Goal: Task Accomplishment & Management: Manage account settings

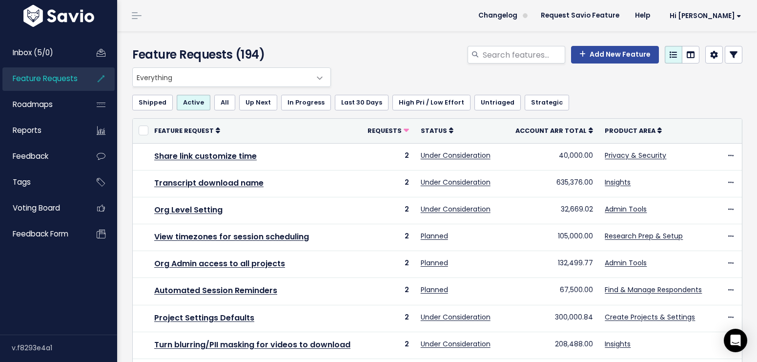
click at [238, 74] on span "Everything" at bounding box center [222, 77] width 178 height 19
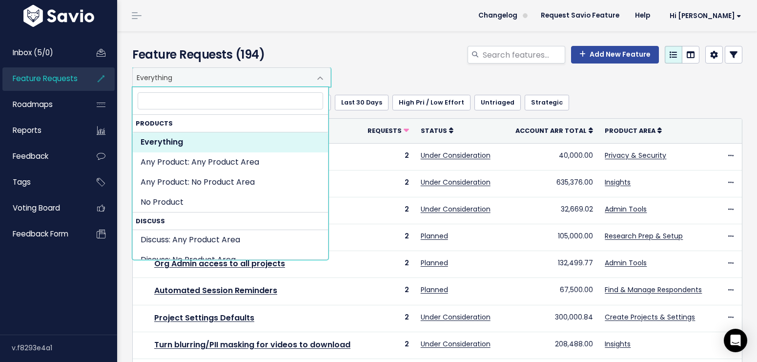
click at [399, 61] on div "Add New Feature" at bounding box center [541, 56] width 417 height 21
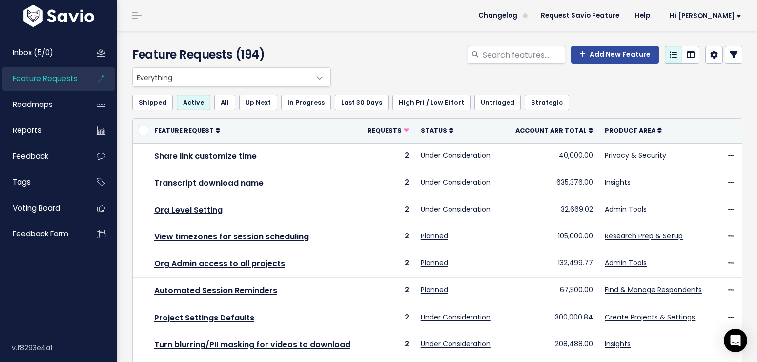
click at [437, 129] on span "Status" at bounding box center [434, 130] width 26 height 8
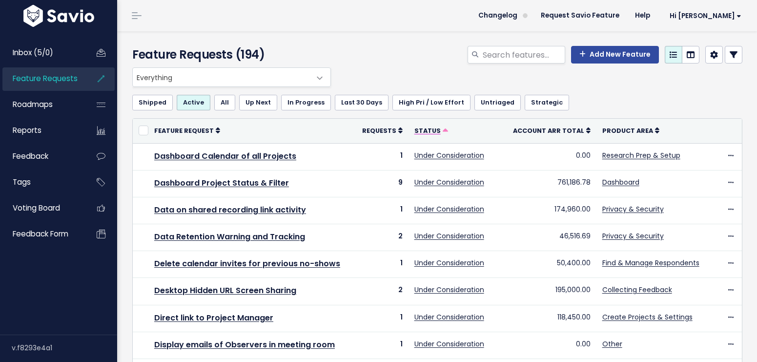
click at [443, 128] on icon at bounding box center [445, 130] width 5 height 5
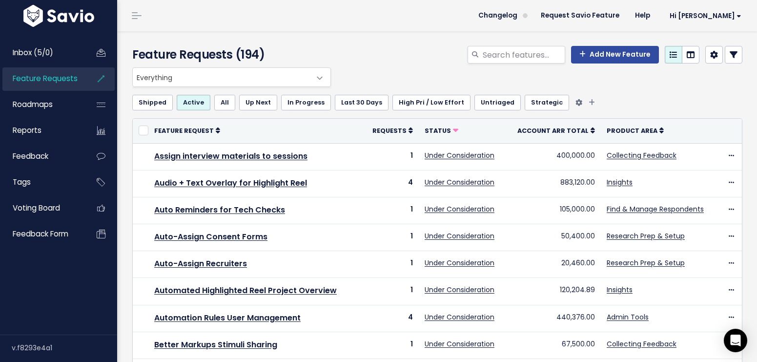
click at [302, 96] on link "In Progress" at bounding box center [306, 103] width 50 height 16
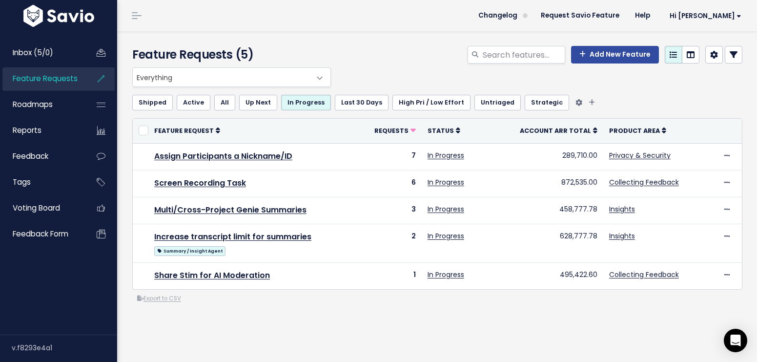
click at [242, 105] on link "Up Next" at bounding box center [258, 103] width 38 height 16
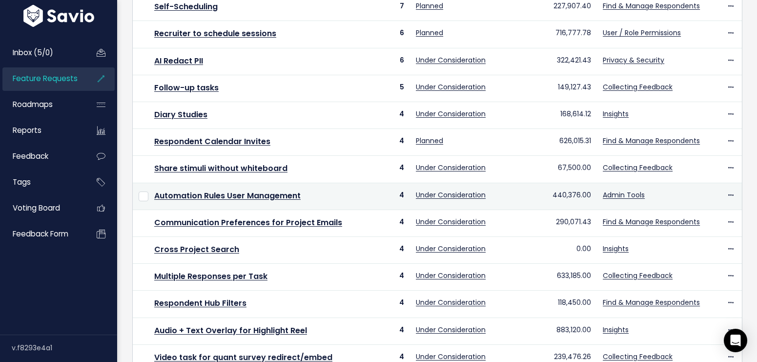
scroll to position [257, 0]
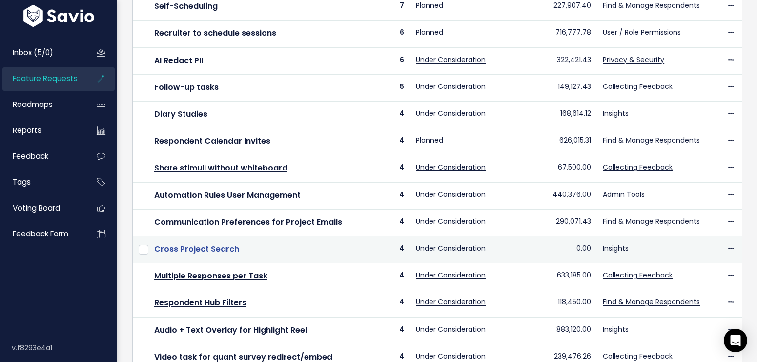
click at [230, 251] on link "Cross Project Search" at bounding box center [196, 248] width 85 height 11
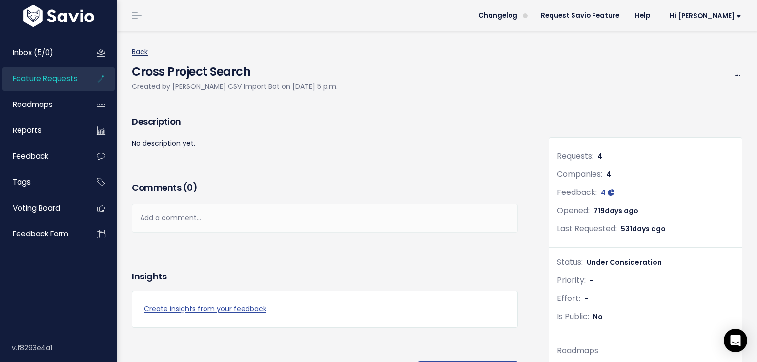
click at [143, 51] on link "Back" at bounding box center [140, 52] width 16 height 10
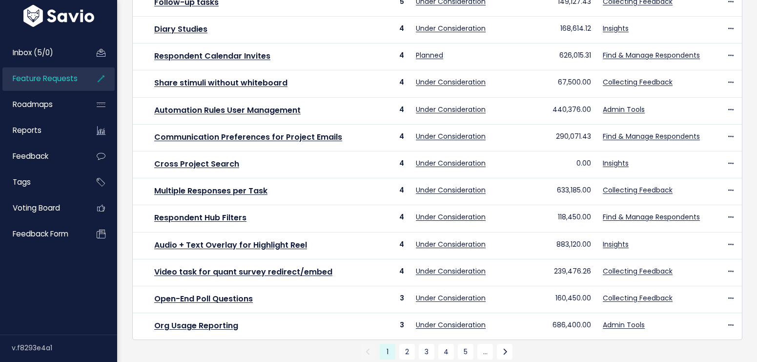
scroll to position [385, 0]
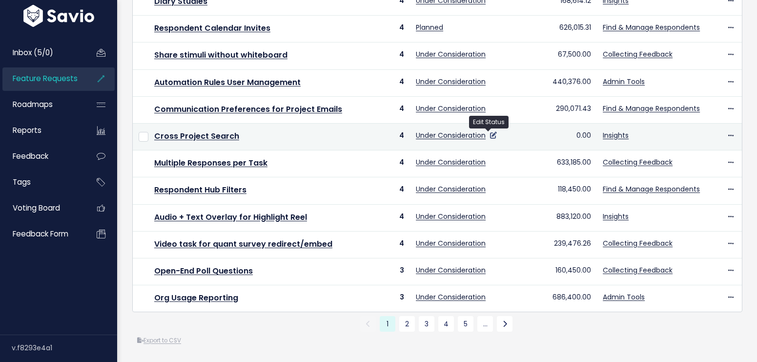
click at [490, 132] on icon at bounding box center [493, 135] width 7 height 7
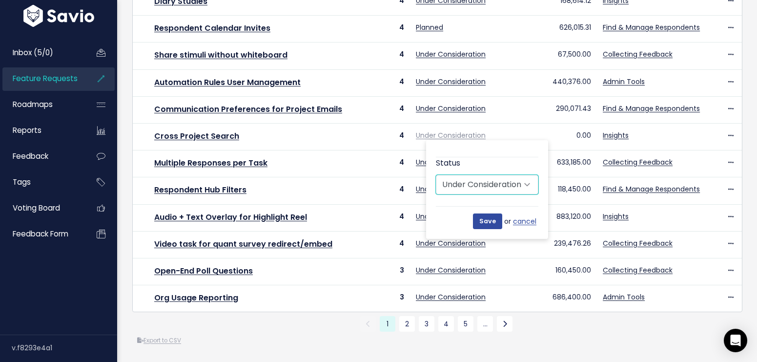
click at [504, 175] on select "Untriaged Under Consideration Planned In Progress Done Closed Won't do Not Plan…" at bounding box center [487, 185] width 102 height 20
select select "IN_PROGRESS"
click at [436, 175] on select "Untriaged Under Consideration Planned In Progress Done Closed Won't do Not Plan…" at bounding box center [487, 185] width 102 height 20
click at [486, 213] on input "Save" at bounding box center [487, 221] width 29 height 16
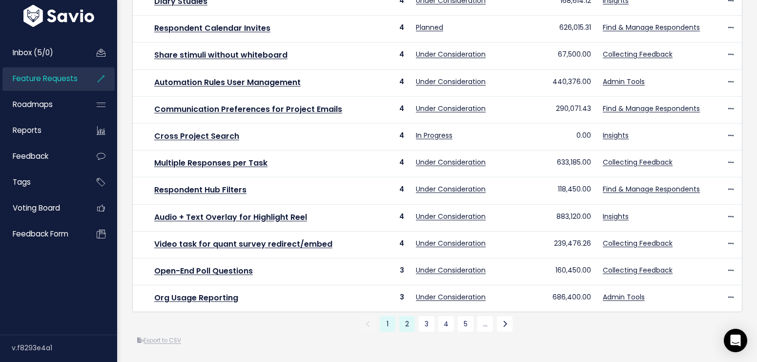
click at [407, 318] on link "2" at bounding box center [407, 324] width 16 height 16
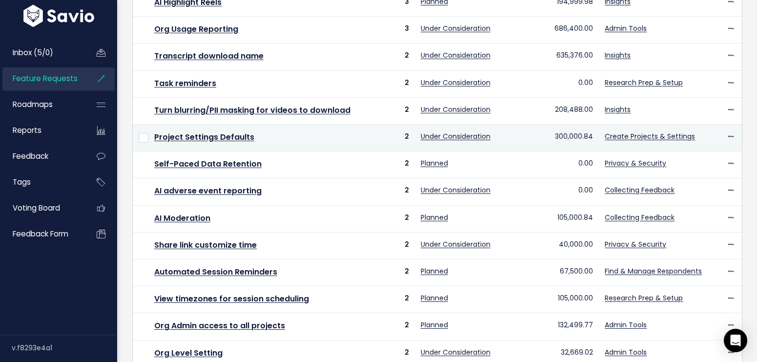
scroll to position [237, 0]
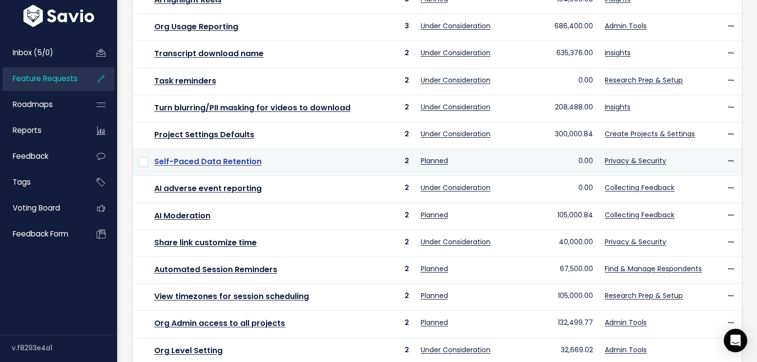
click at [231, 163] on link "Self-Paced Data Retention" at bounding box center [207, 161] width 107 height 11
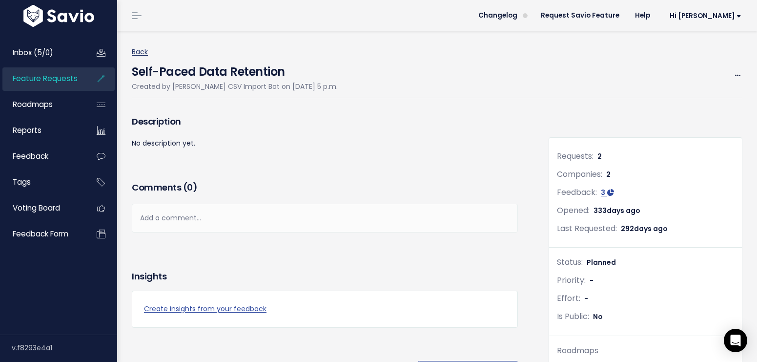
click at [136, 50] on link "Back" at bounding box center [140, 52] width 16 height 10
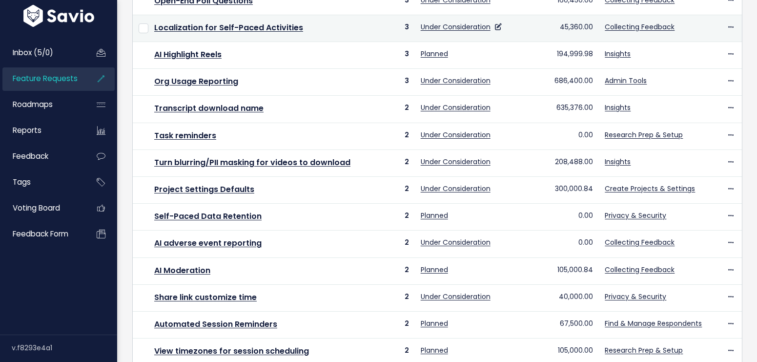
scroll to position [303, 0]
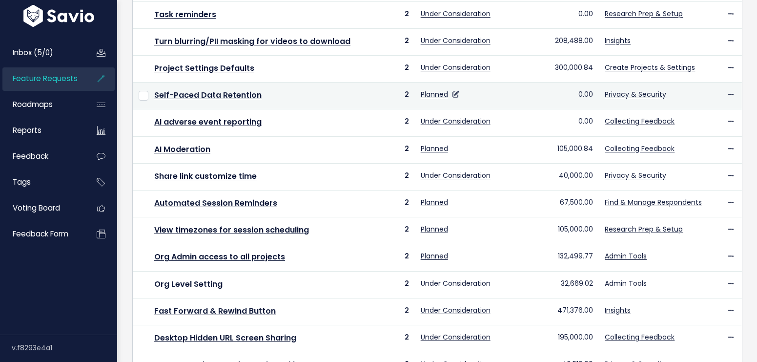
click at [457, 93] on td "Planned" at bounding box center [462, 95] width 94 height 27
click at [452, 95] on icon at bounding box center [455, 94] width 7 height 7
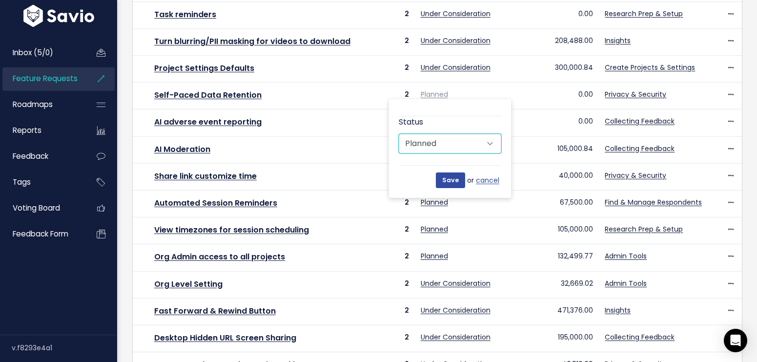
click at [487, 144] on select "Untriaged Under Consideration Planned In Progress Done Closed Won't do Not Plan…" at bounding box center [450, 144] width 102 height 20
select select "SHIPPED"
click at [399, 134] on select "Untriaged Under Consideration Planned In Progress Done Closed Won't do Not Plan…" at bounding box center [450, 144] width 102 height 20
click at [451, 180] on input "Save" at bounding box center [450, 180] width 29 height 16
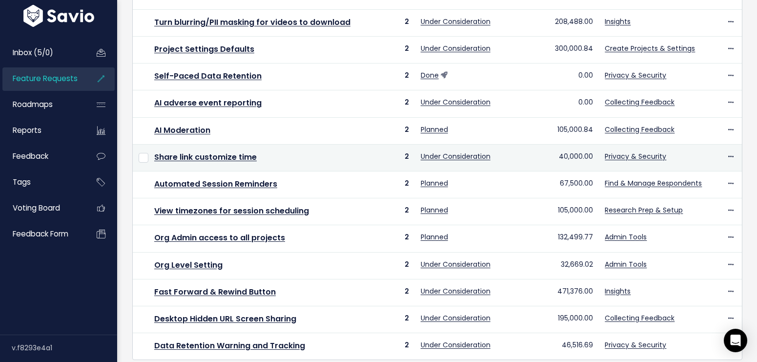
scroll to position [324, 0]
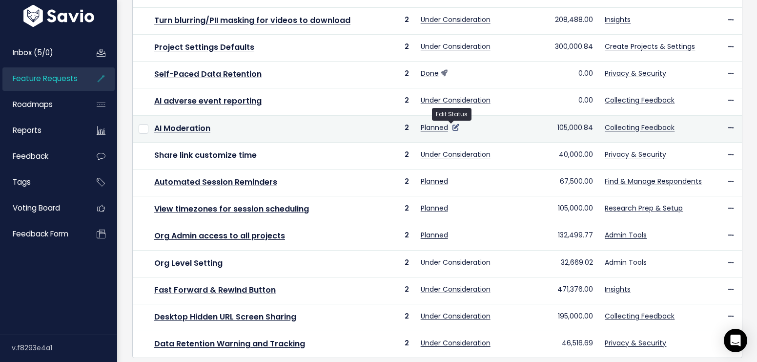
click at [453, 127] on icon at bounding box center [455, 127] width 7 height 7
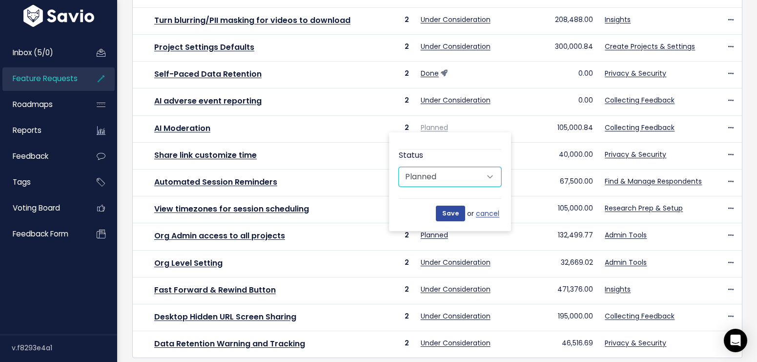
click at [457, 174] on select "Untriaged Under Consideration Planned In Progress Done Closed Won't do Not Plan…" at bounding box center [450, 177] width 102 height 20
select select "SHIPPED"
click at [399, 167] on select "Untriaged Under Consideration Planned In Progress Done Closed Won't do Not Plan…" at bounding box center [450, 177] width 102 height 20
click at [452, 216] on input "Save" at bounding box center [450, 213] width 29 height 16
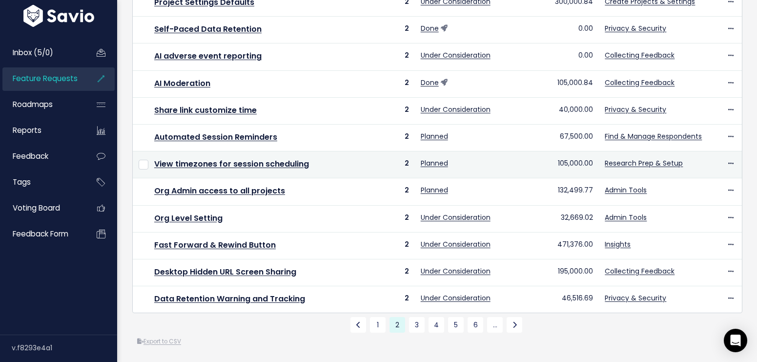
scroll to position [381, 0]
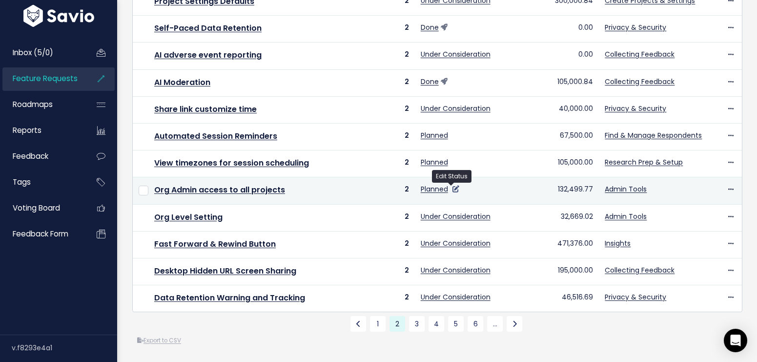
click at [452, 185] on icon at bounding box center [455, 188] width 7 height 7
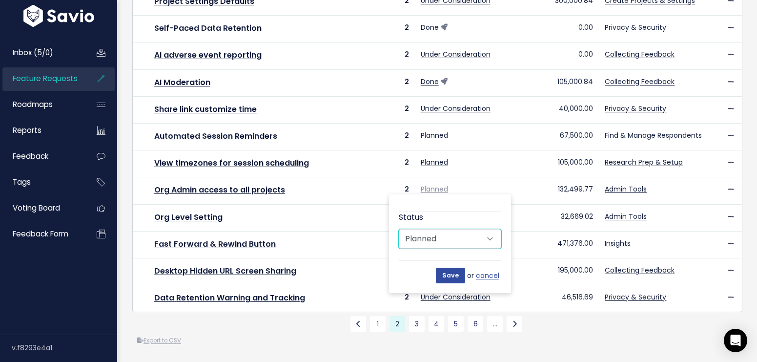
click at [448, 232] on select "Untriaged Under Consideration Planned In Progress Done Closed Won't do Not Plan…" at bounding box center [450, 239] width 102 height 20
select select "SHIPPED"
click at [399, 229] on select "Untriaged Under Consideration Planned In Progress Done Closed Won't do Not Plan…" at bounding box center [450, 239] width 102 height 20
click at [439, 267] on input "Save" at bounding box center [450, 275] width 29 height 16
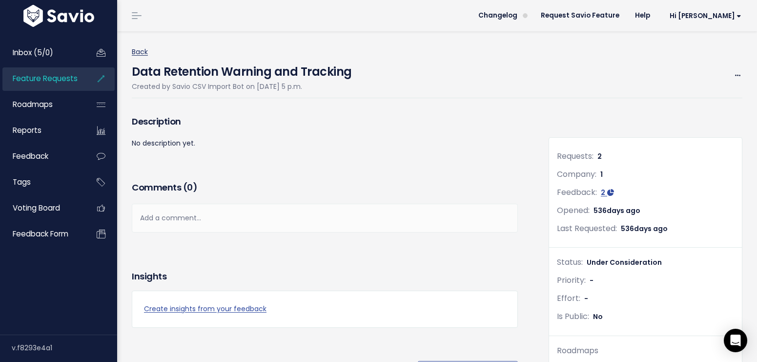
click at [135, 52] on link "Back" at bounding box center [140, 52] width 16 height 10
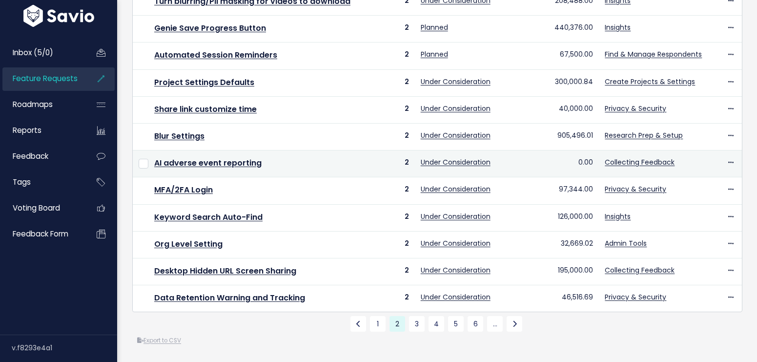
scroll to position [385, 0]
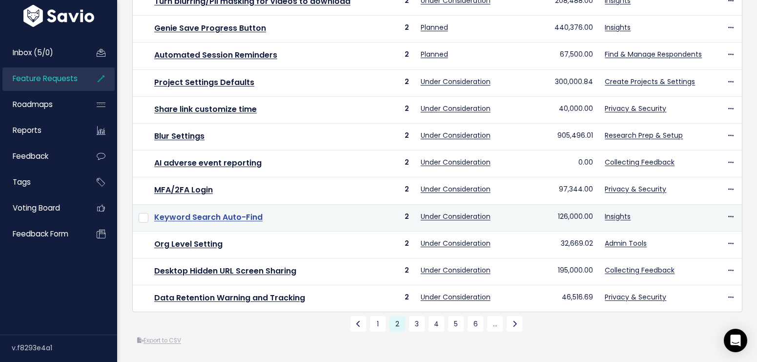
click at [250, 211] on link "Keyword Search Auto-Find" at bounding box center [208, 216] width 108 height 11
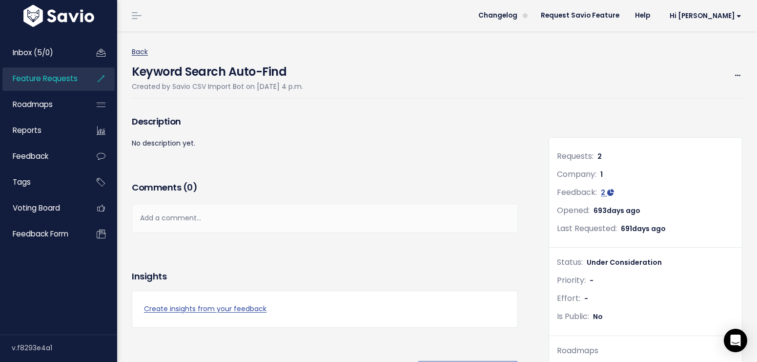
click at [133, 50] on link "Back" at bounding box center [140, 52] width 16 height 10
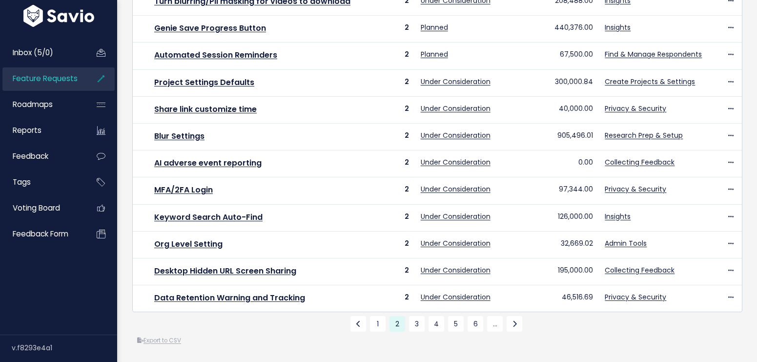
scroll to position [385, 0]
click at [413, 316] on link "3" at bounding box center [417, 324] width 16 height 16
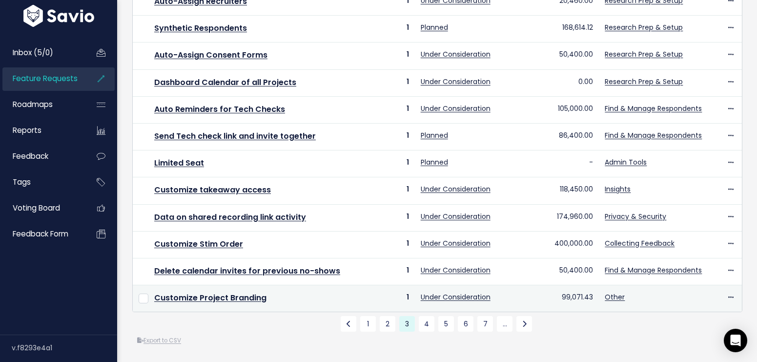
scroll to position [385, 0]
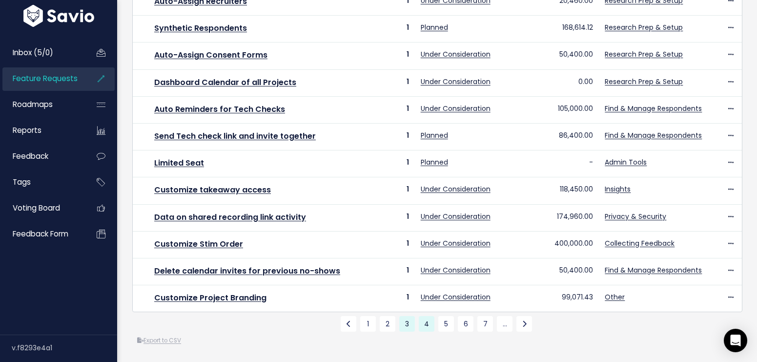
click at [423, 317] on link "4" at bounding box center [427, 324] width 16 height 16
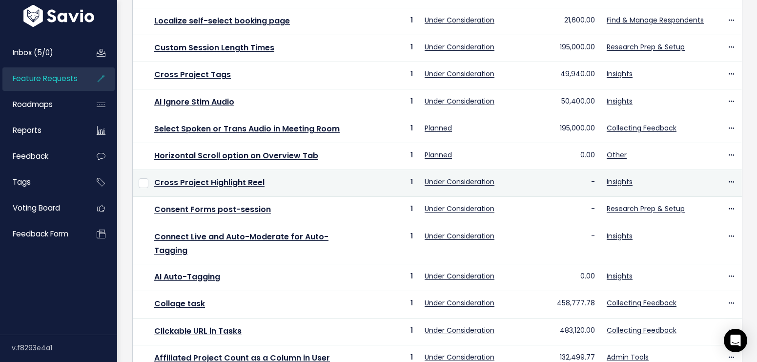
scroll to position [216, 0]
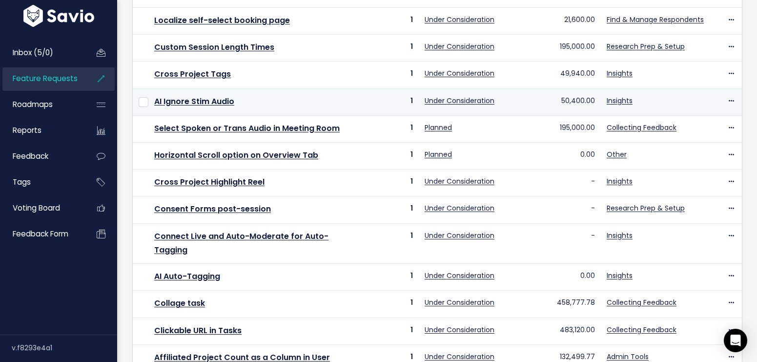
click at [198, 91] on td "AI Ignore Stim Audio" at bounding box center [256, 101] width 217 height 27
click at [200, 104] on link "AI Ignore Stim Audio" at bounding box center [194, 101] width 80 height 11
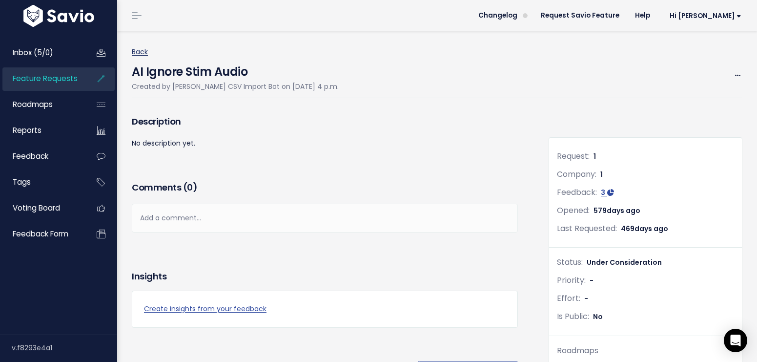
click at [143, 54] on link "Back" at bounding box center [140, 52] width 16 height 10
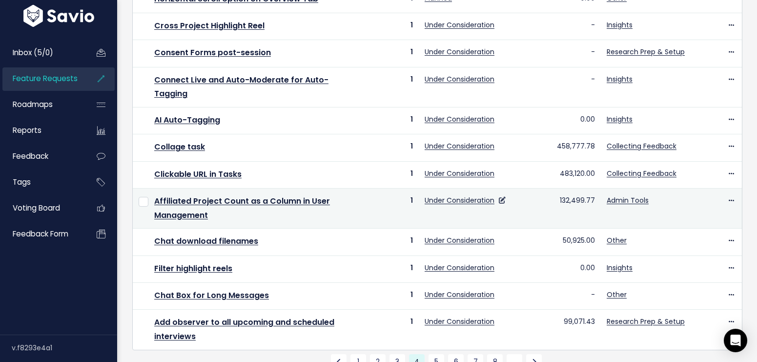
scroll to position [425, 0]
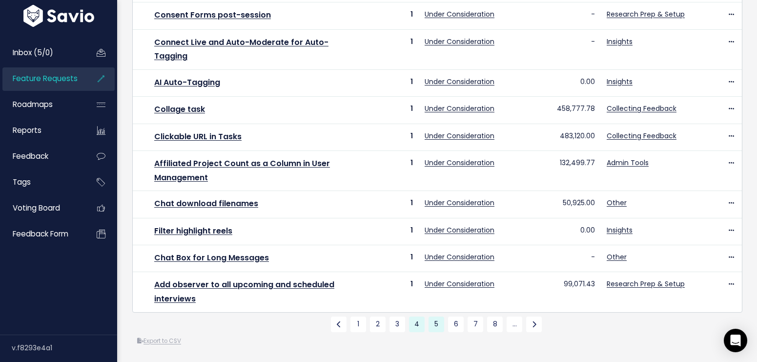
click at [428, 317] on link "5" at bounding box center [436, 324] width 16 height 16
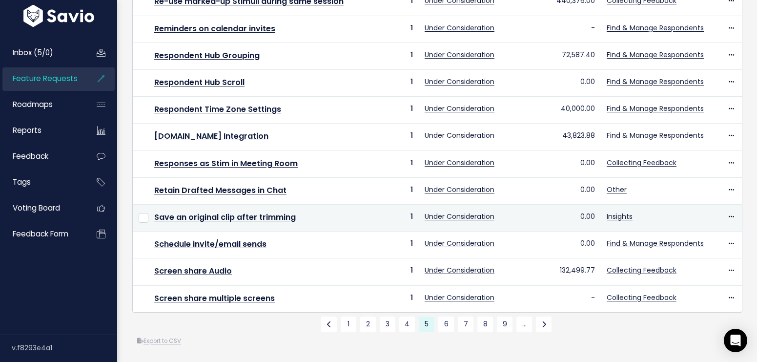
scroll to position [398, 0]
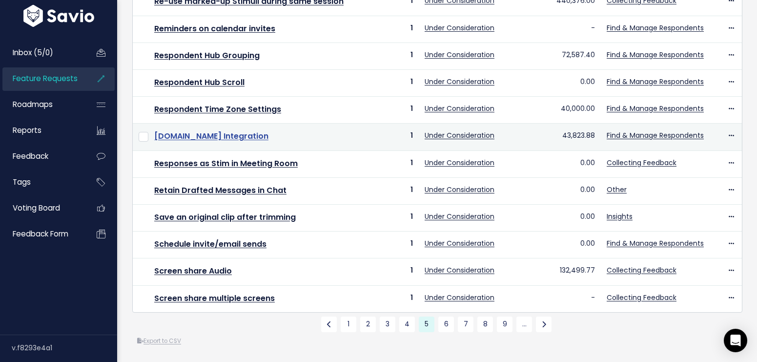
click at [239, 130] on link "[DOMAIN_NAME] Integration" at bounding box center [211, 135] width 114 height 11
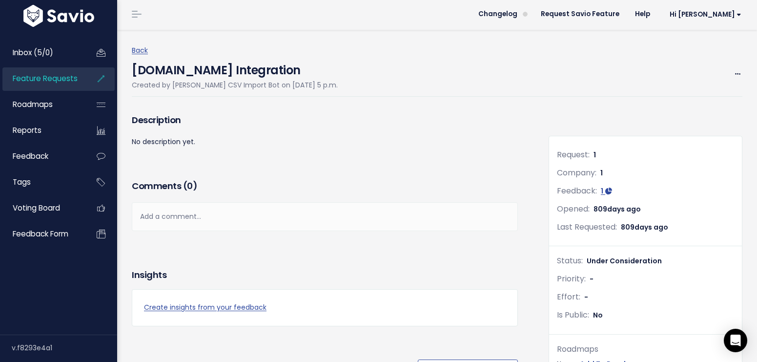
scroll to position [2, 0]
click at [141, 47] on link "Back" at bounding box center [140, 50] width 16 height 10
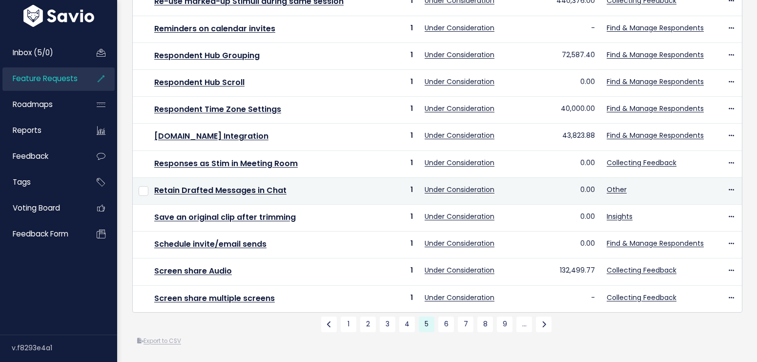
scroll to position [398, 0]
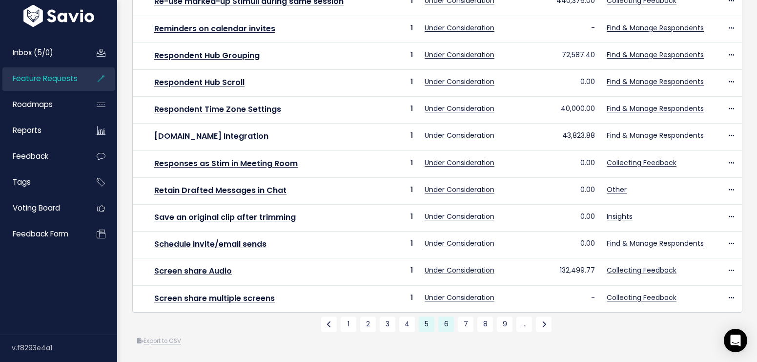
click at [445, 317] on link "6" at bounding box center [446, 324] width 16 height 16
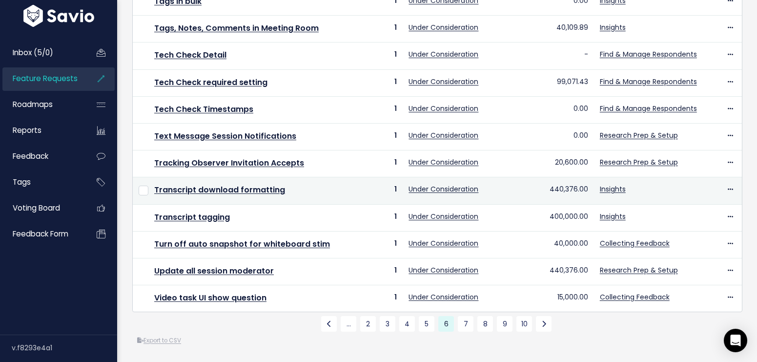
scroll to position [385, 0]
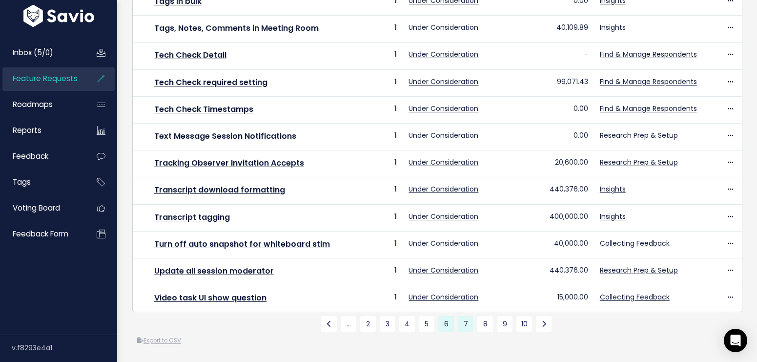
click at [465, 316] on link "7" at bounding box center [466, 324] width 16 height 16
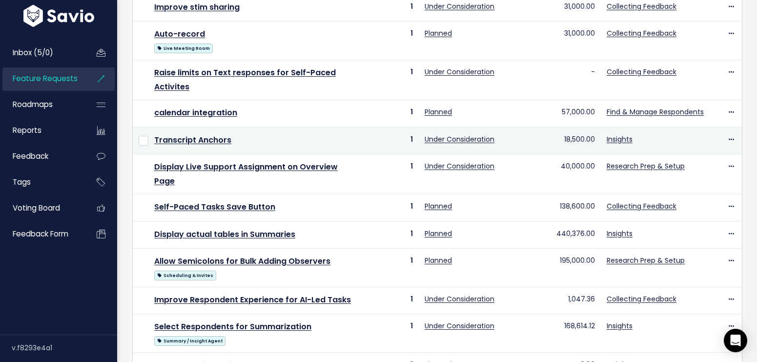
scroll to position [327, 0]
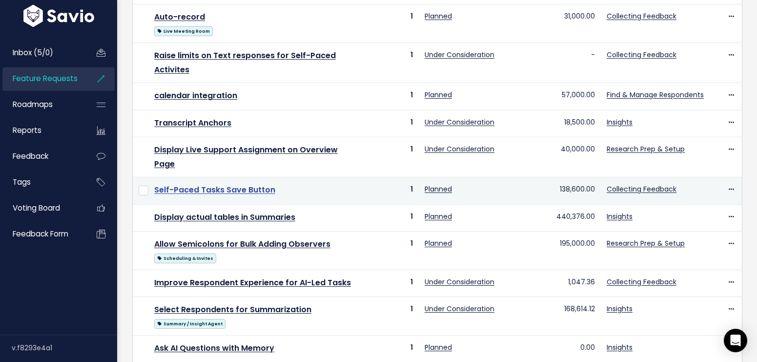
click at [253, 192] on link "Self-Paced Tasks Save Button" at bounding box center [214, 189] width 121 height 11
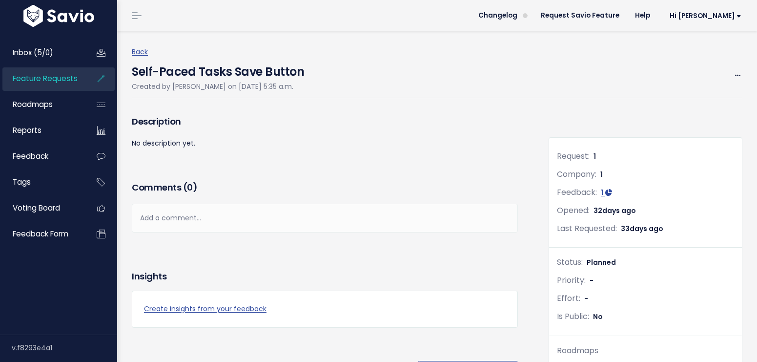
click at [147, 57] on div "Back Self-Paced Tasks Save Button Created by [PERSON_NAME] on [DATE] 5:35 a.m. …" at bounding box center [441, 72] width 618 height 52
click at [142, 52] on link "Back" at bounding box center [140, 52] width 16 height 10
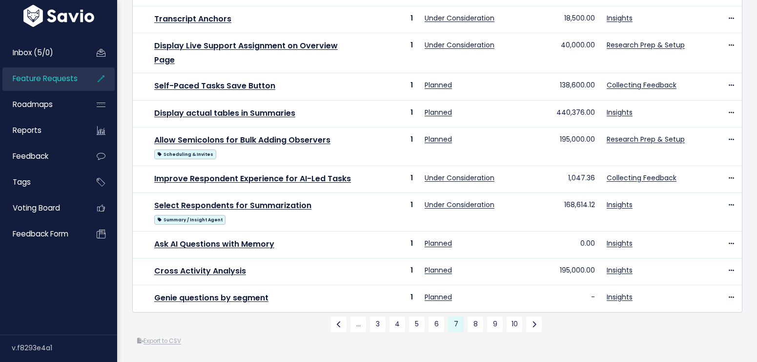
scroll to position [446, 0]
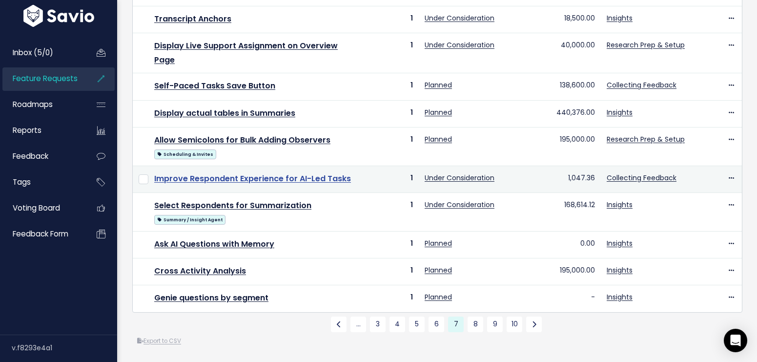
click at [338, 173] on link "Improve Respondent Experience for AI-Led Tasks" at bounding box center [252, 178] width 197 height 11
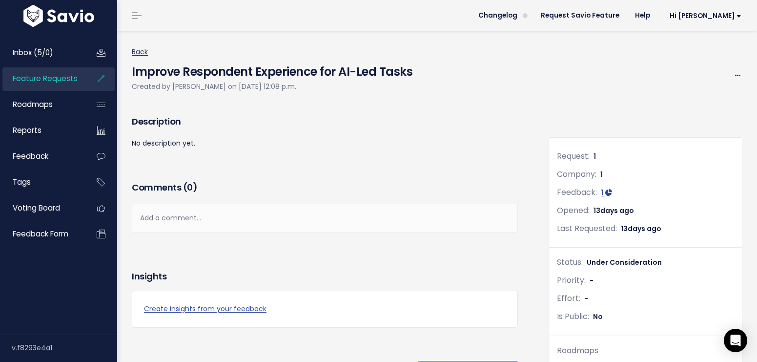
click at [137, 55] on link "Back" at bounding box center [140, 52] width 16 height 10
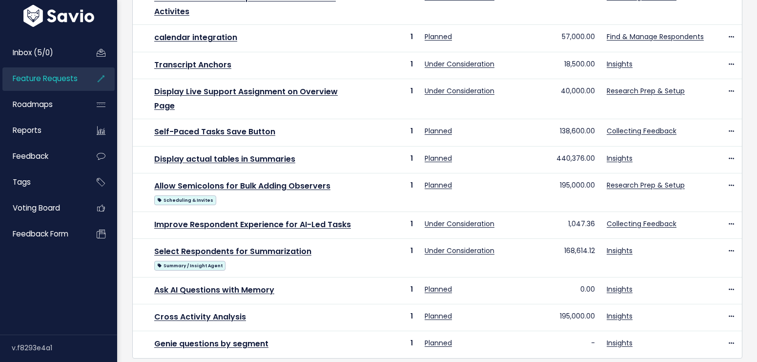
scroll to position [446, 0]
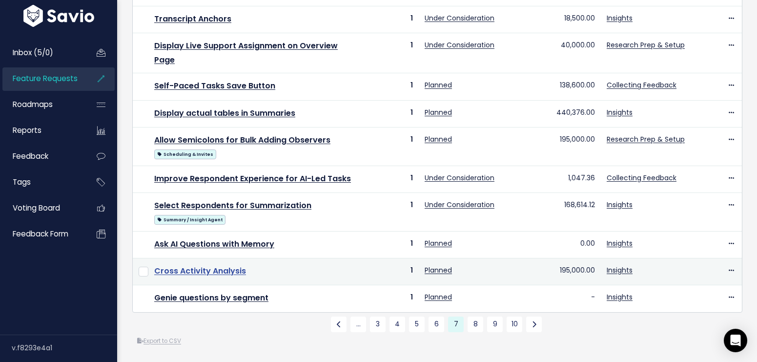
click at [232, 265] on link "Cross Activity Analysis" at bounding box center [200, 270] width 92 height 11
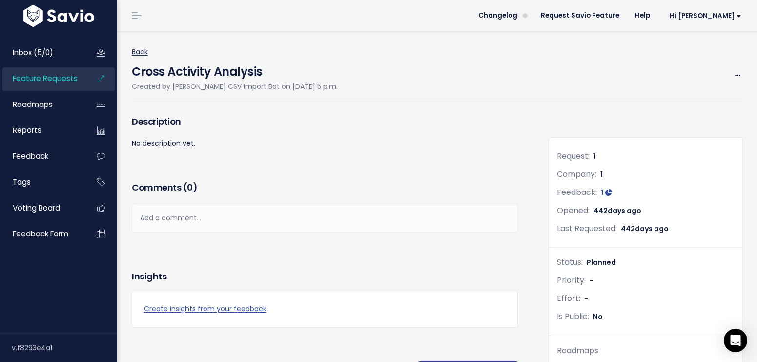
click at [132, 48] on link "Back" at bounding box center [140, 52] width 16 height 10
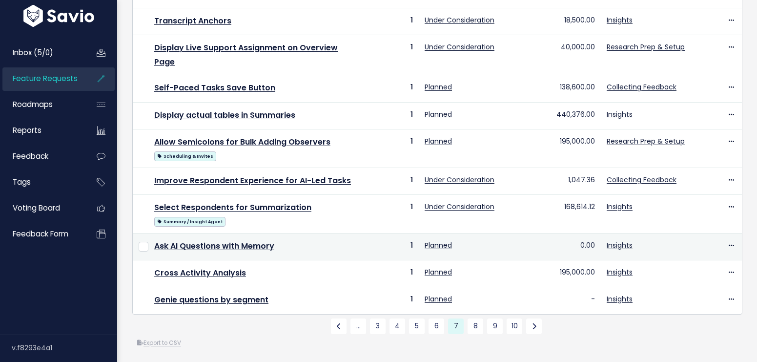
scroll to position [446, 0]
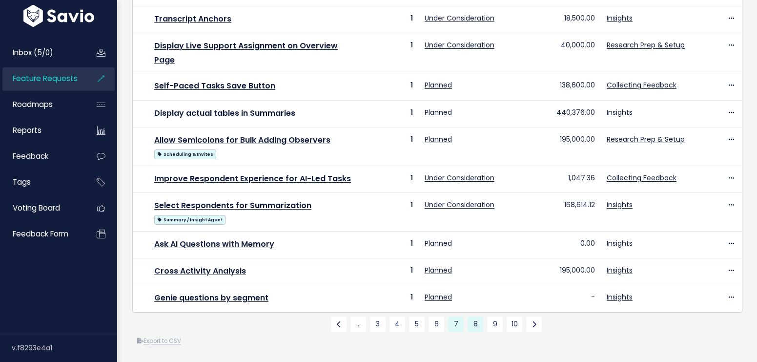
click at [479, 318] on link "8" at bounding box center [476, 324] width 16 height 16
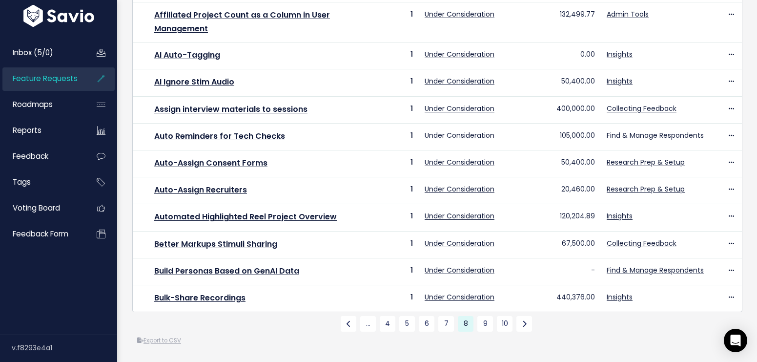
scroll to position [411, 0]
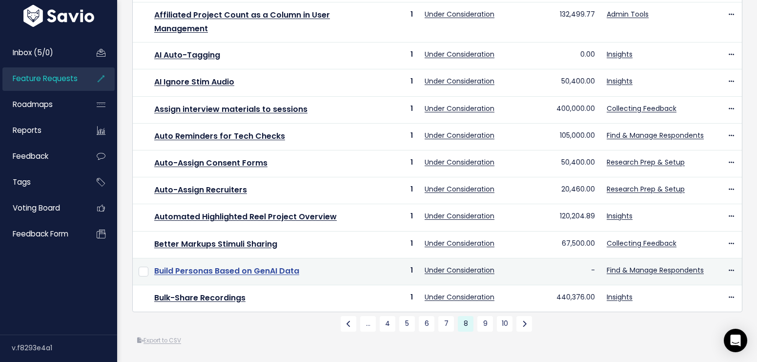
click at [270, 265] on link "Build Personas Based on GenAI Data" at bounding box center [226, 270] width 145 height 11
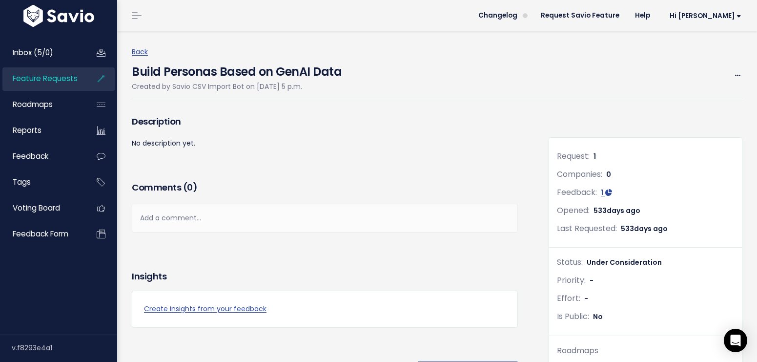
click at [140, 58] on h4 "Build Personas Based on GenAI Data" at bounding box center [237, 69] width 210 height 22
click at [140, 56] on link "Back" at bounding box center [140, 52] width 16 height 10
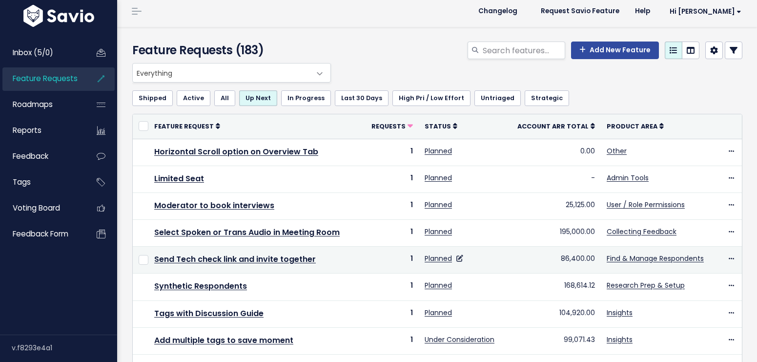
scroll to position [411, 0]
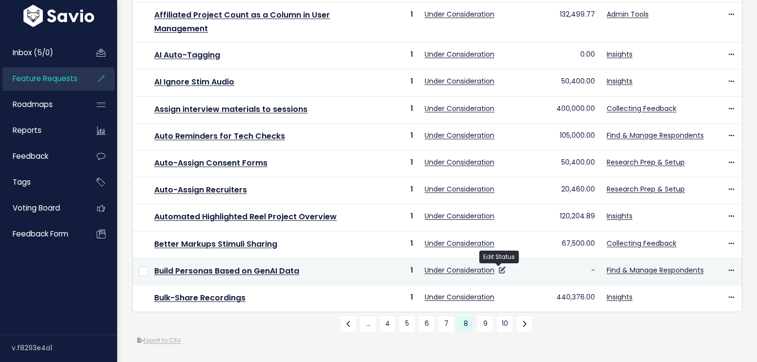
click at [499, 266] on icon at bounding box center [502, 269] width 7 height 7
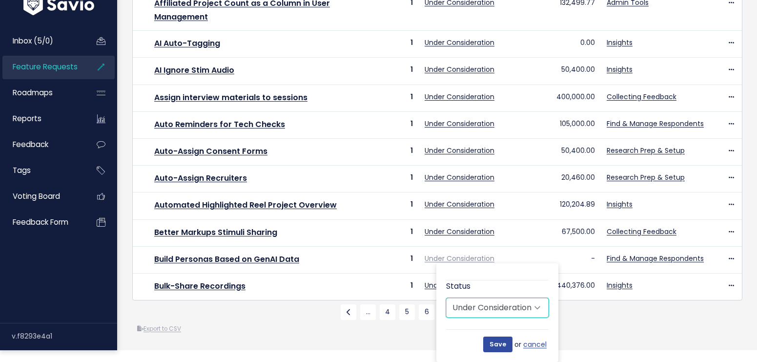
click at [505, 307] on select "Untriaged Under Consideration Planned In Progress Done Closed Won't do Not Plan…" at bounding box center [497, 308] width 102 height 20
click at [446, 298] on select "Untriaged Under Consideration Planned In Progress Done Closed Won't do Not Plan…" at bounding box center [497, 308] width 102 height 20
click at [497, 305] on select "Untriaged Under Consideration Planned In Progress Done Closed Won't do Not Plan…" at bounding box center [497, 308] width 102 height 20
select select "IN_PROGRESS"
click at [446, 298] on select "Untriaged Under Consideration Planned In Progress Done Closed Won't do Not Plan…" at bounding box center [497, 308] width 102 height 20
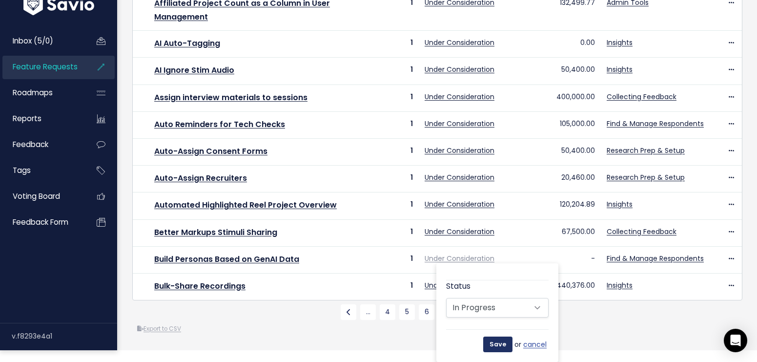
click at [503, 336] on input "Save" at bounding box center [497, 344] width 29 height 16
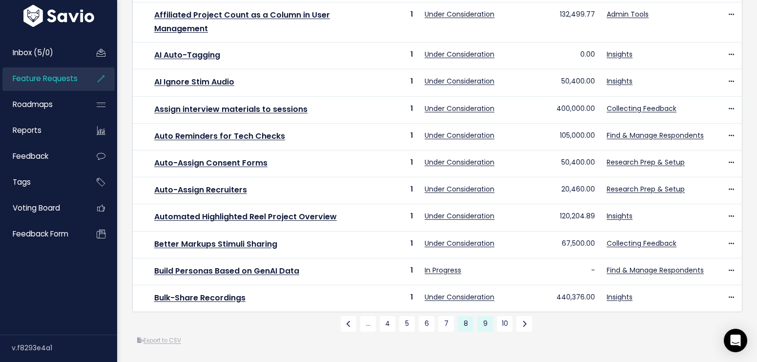
click at [484, 316] on link "9" at bounding box center [485, 324] width 16 height 16
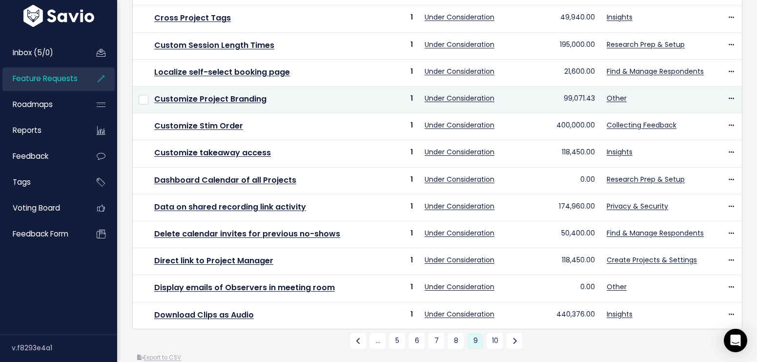
scroll to position [398, 0]
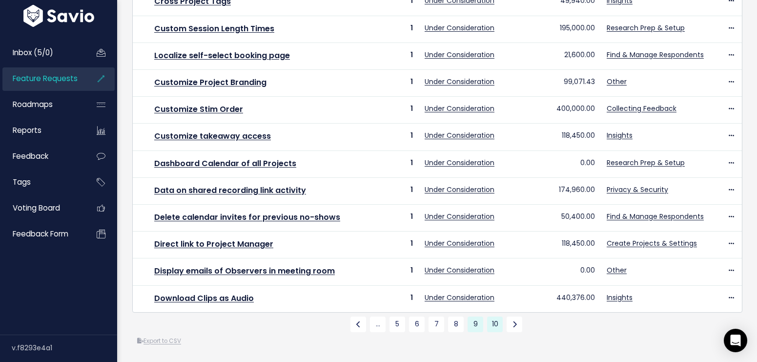
click at [495, 318] on link "10" at bounding box center [495, 324] width 16 height 16
